Goal: Complete application form: Complete application form

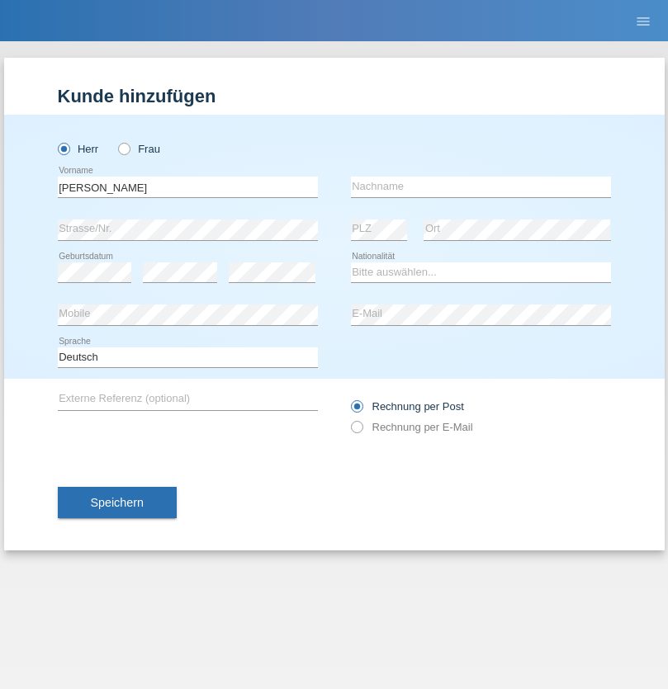
type input "[PERSON_NAME]"
click at [480, 187] on input "text" at bounding box center [481, 187] width 260 height 21
type input "Sterle"
select select "CH"
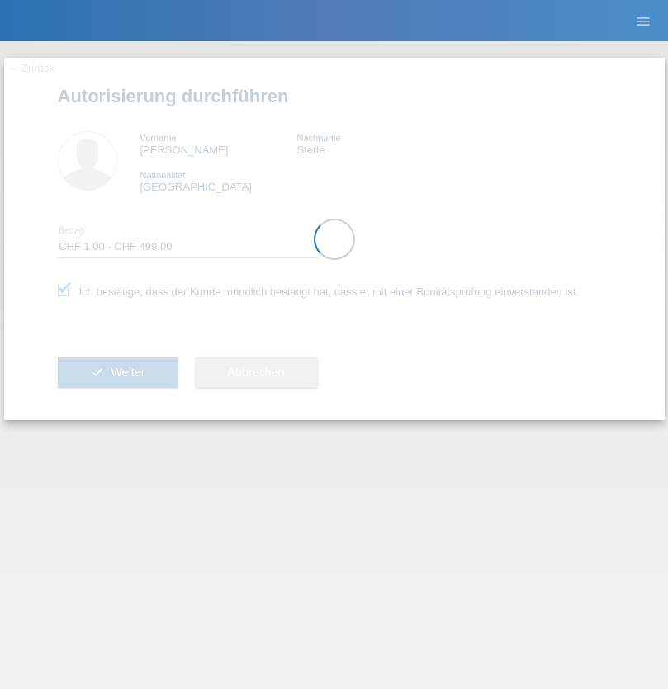
select select "1"
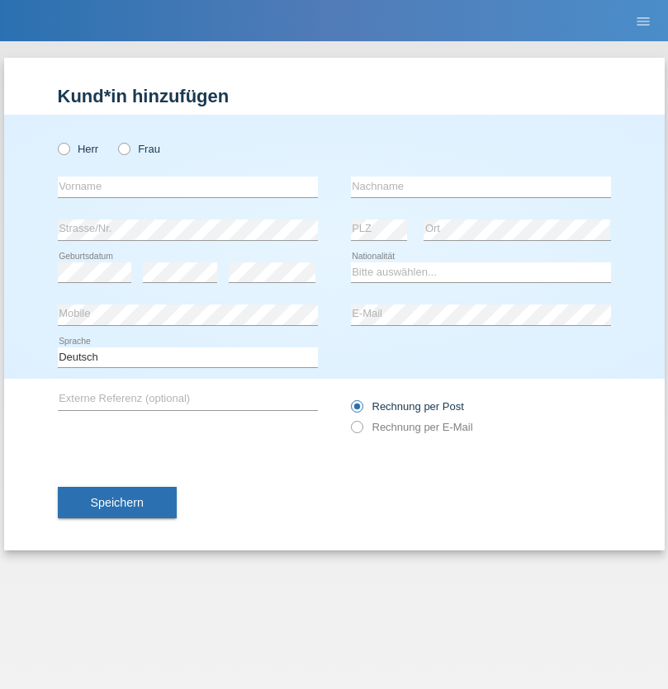
radio input "true"
click at [187, 187] on input "text" at bounding box center [188, 187] width 260 height 21
type input "Elena"
click at [480, 187] on input "text" at bounding box center [481, 187] width 260 height 21
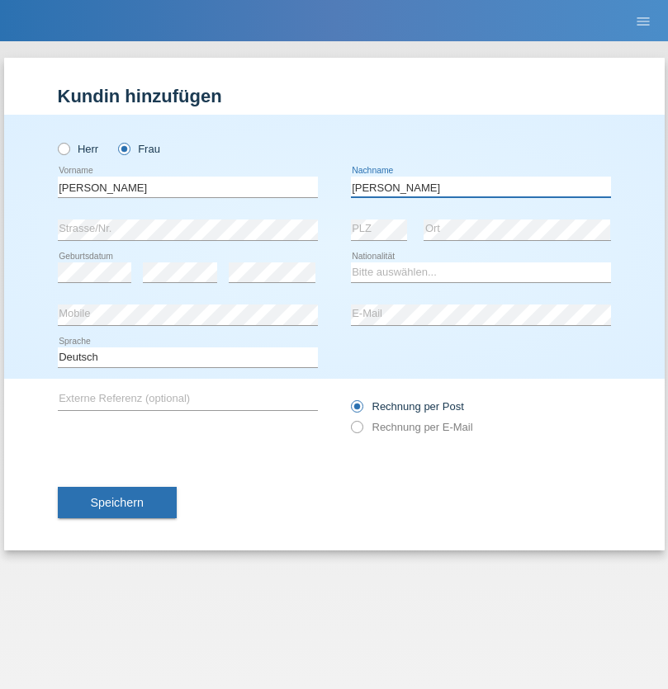
type input "Berta"
select select "CH"
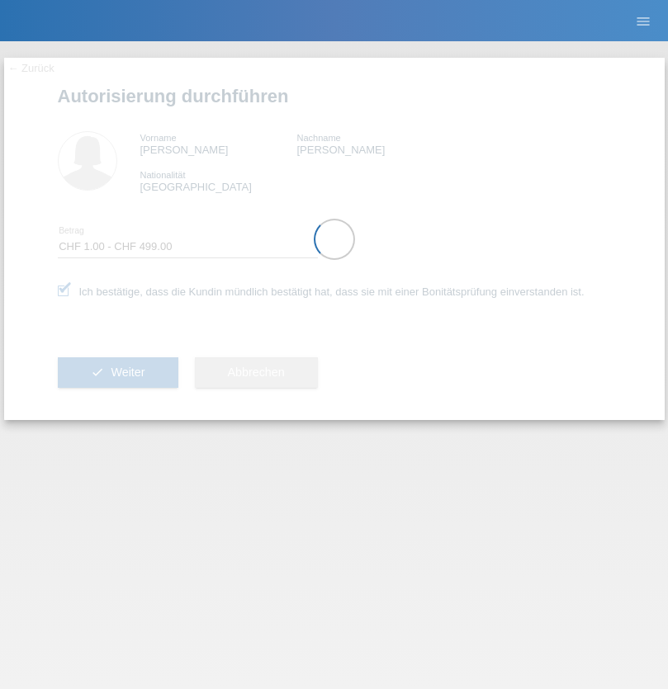
select select "1"
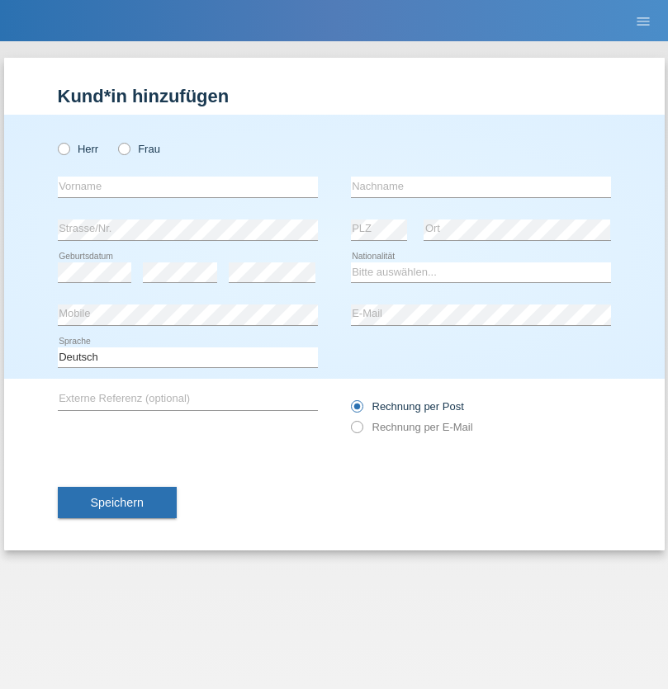
radio input "true"
click at [187, 187] on input "text" at bounding box center [188, 187] width 260 height 21
type input "Gabor"
click at [480, 187] on input "text" at bounding box center [481, 187] width 260 height 21
type input "[PERSON_NAME]"
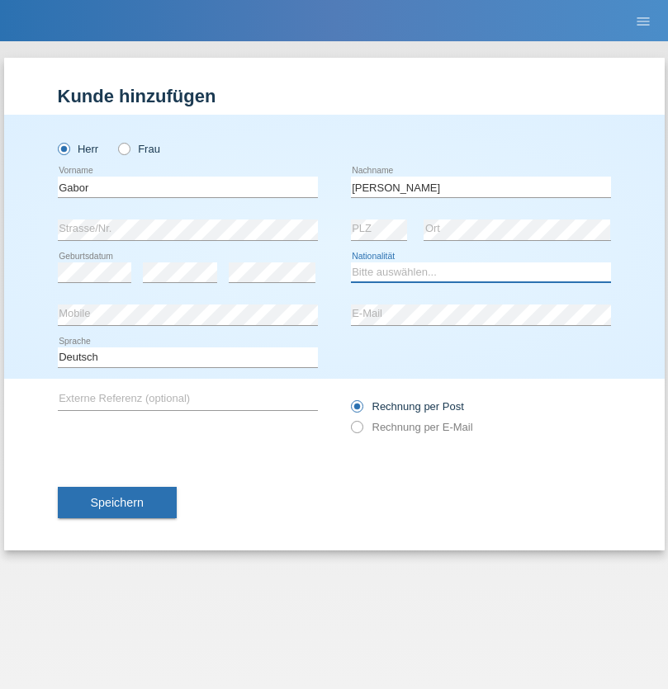
select select "OM"
select select "C"
select select "08"
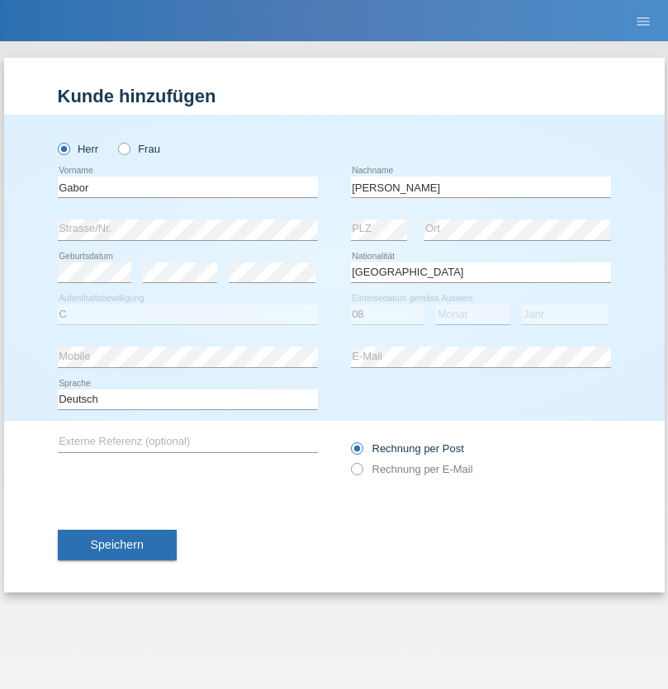
select select "08"
select select "2021"
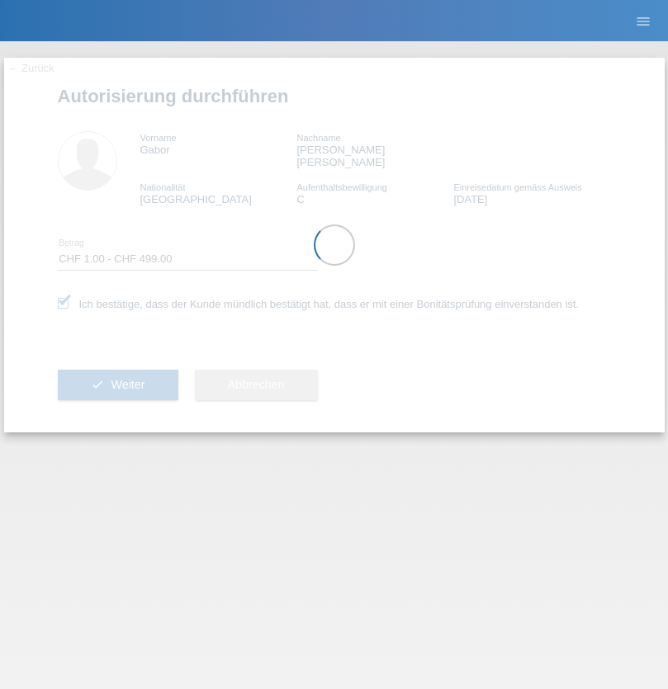
select select "1"
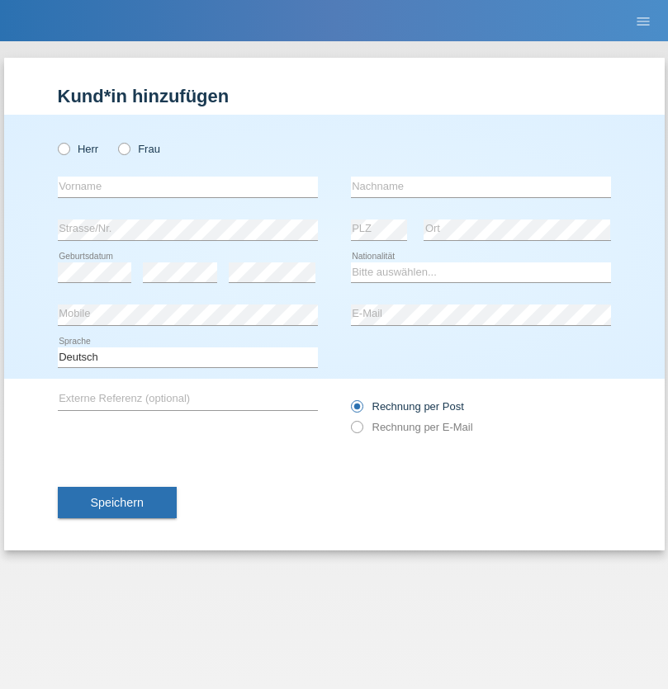
radio input "true"
click at [187, 187] on input "text" at bounding box center [188, 187] width 260 height 21
type input "Fabio"
click at [480, 187] on input "text" at bounding box center [481, 187] width 260 height 21
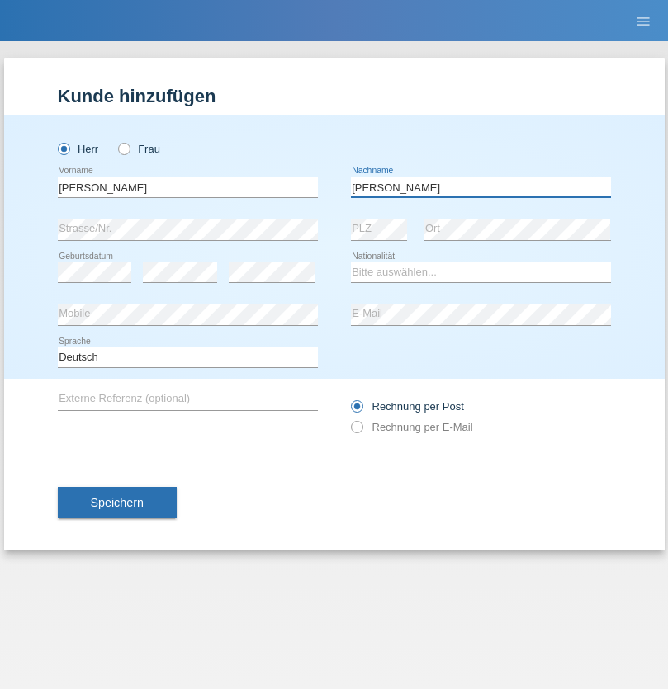
type input "Berta"
select select "CH"
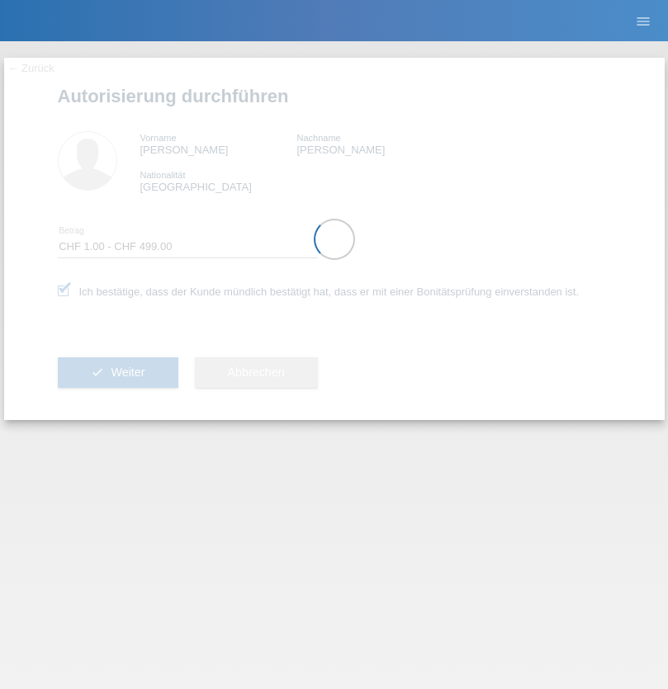
select select "1"
